Goal: Task Accomplishment & Management: Manage account settings

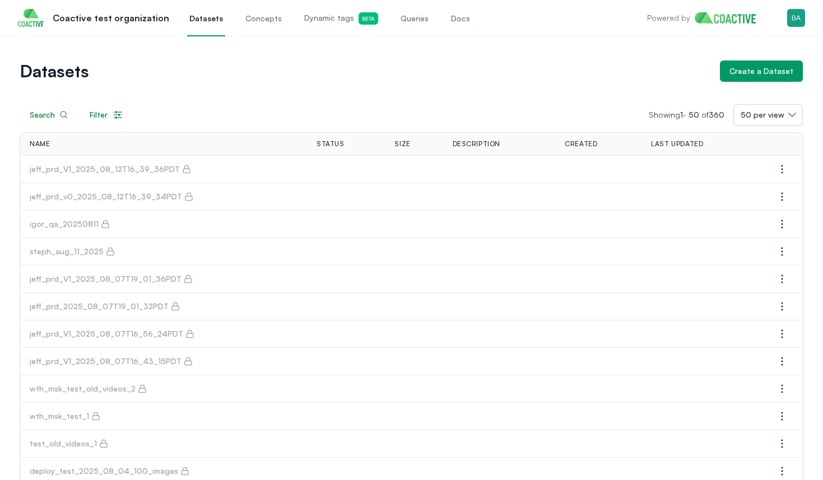
click at [327, 21] on span "Dynamic tags Beta" at bounding box center [341, 18] width 74 height 12
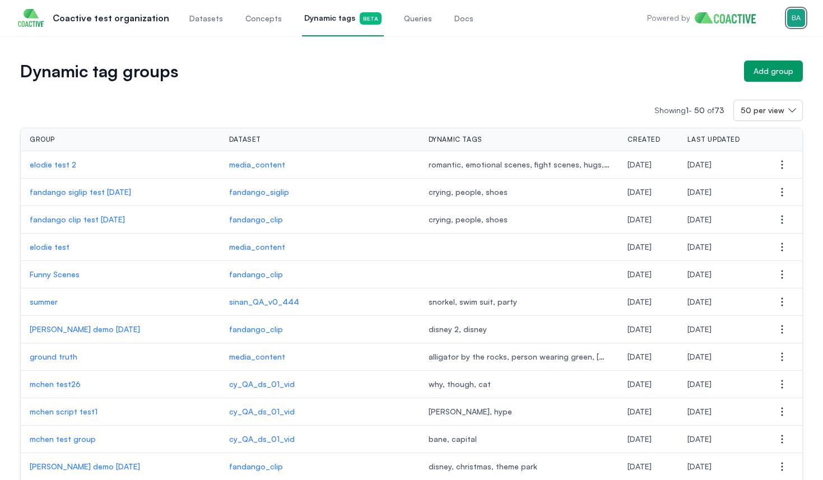
click at [794, 24] on img "button" at bounding box center [797, 18] width 18 height 18
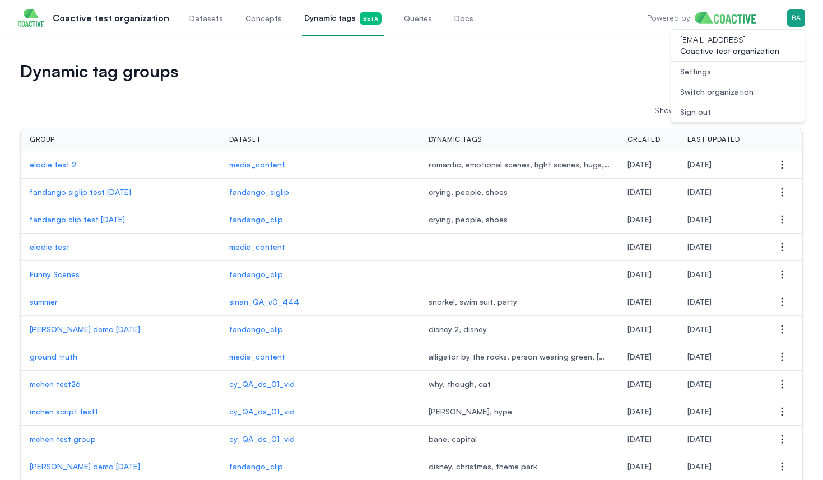
click at [713, 113] on button "Sign out" at bounding box center [738, 112] width 133 height 20
